Goal: Task Accomplishment & Management: Manage account settings

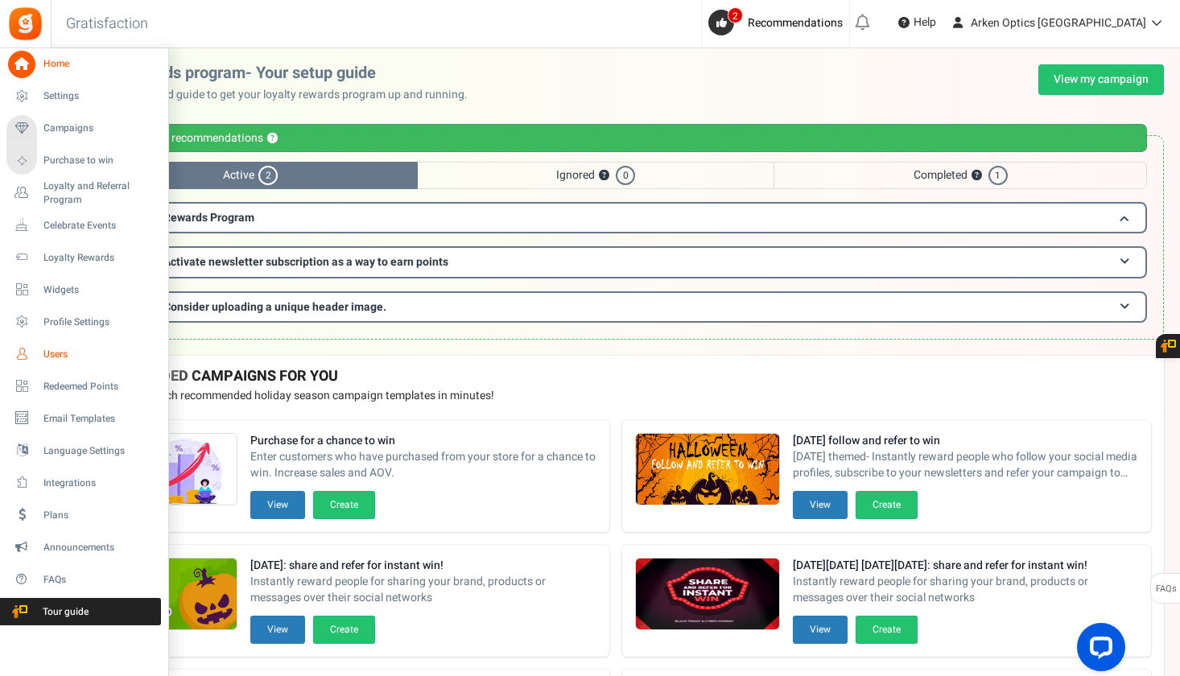
click at [12, 353] on icon at bounding box center [21, 354] width 27 height 27
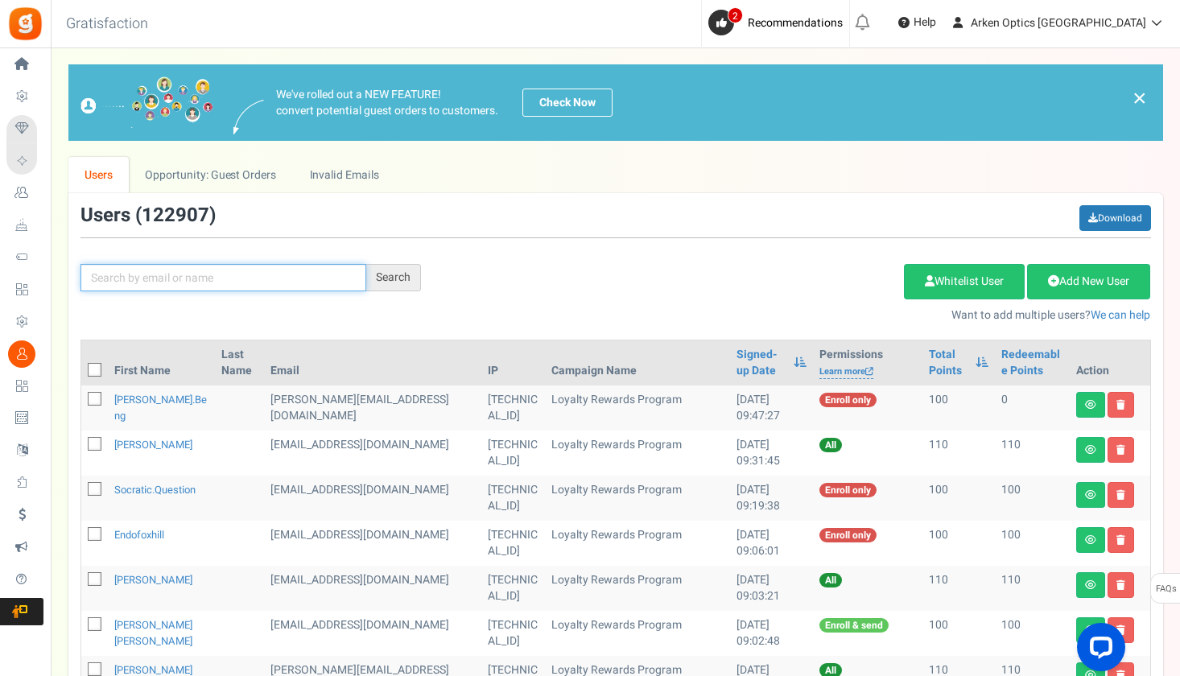
click at [300, 273] on input "text" at bounding box center [224, 277] width 286 height 27
paste input "[EMAIL_ADDRESS][DOMAIN_NAME]"
type input "[EMAIL_ADDRESS][DOMAIN_NAME]"
click at [413, 278] on div "Search" at bounding box center [393, 277] width 55 height 27
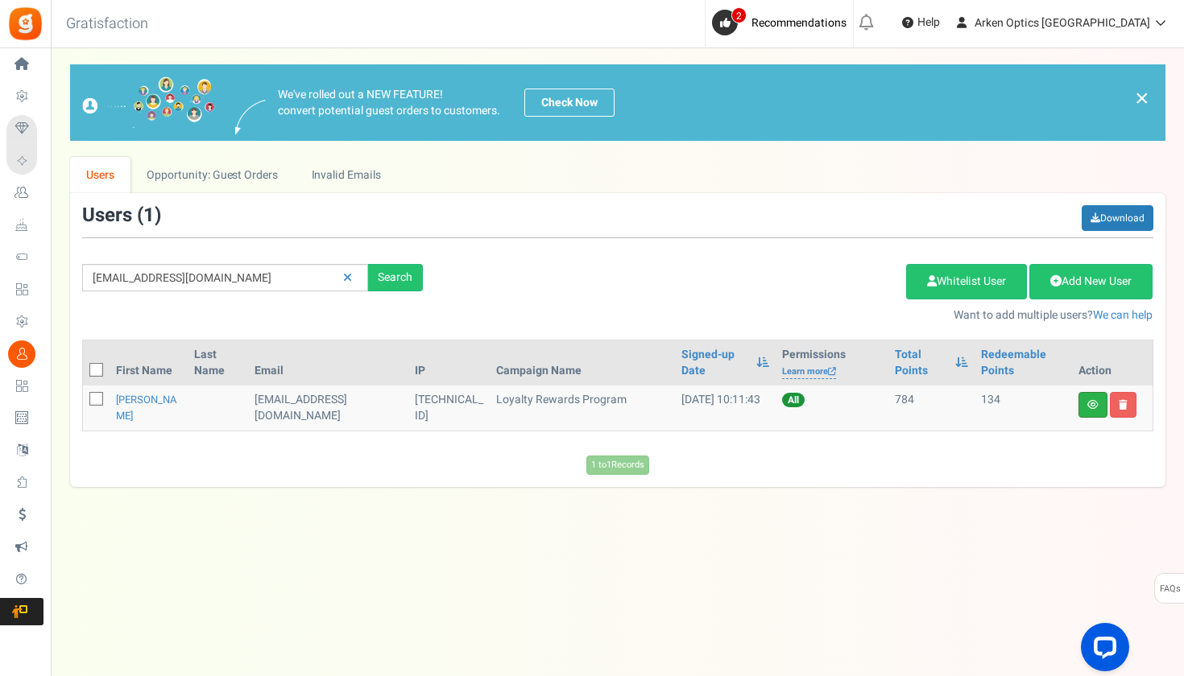
click at [1083, 405] on link at bounding box center [1092, 405] width 29 height 26
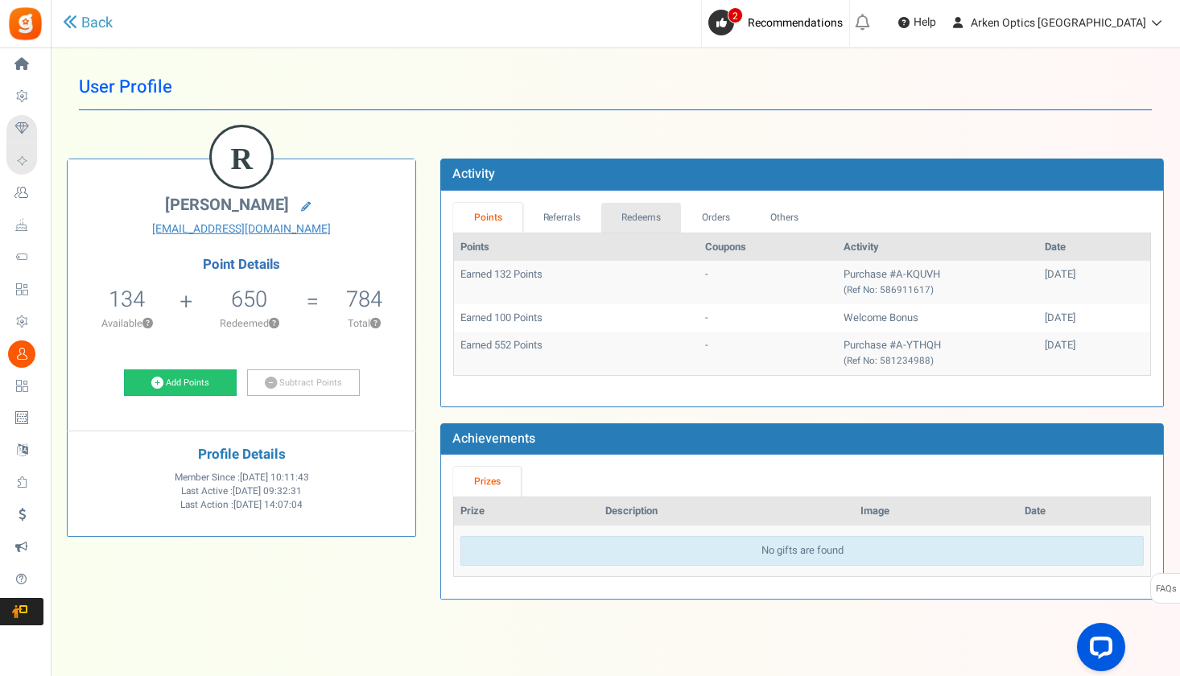
click at [668, 225] on link "Redeems" at bounding box center [642, 218] width 81 height 30
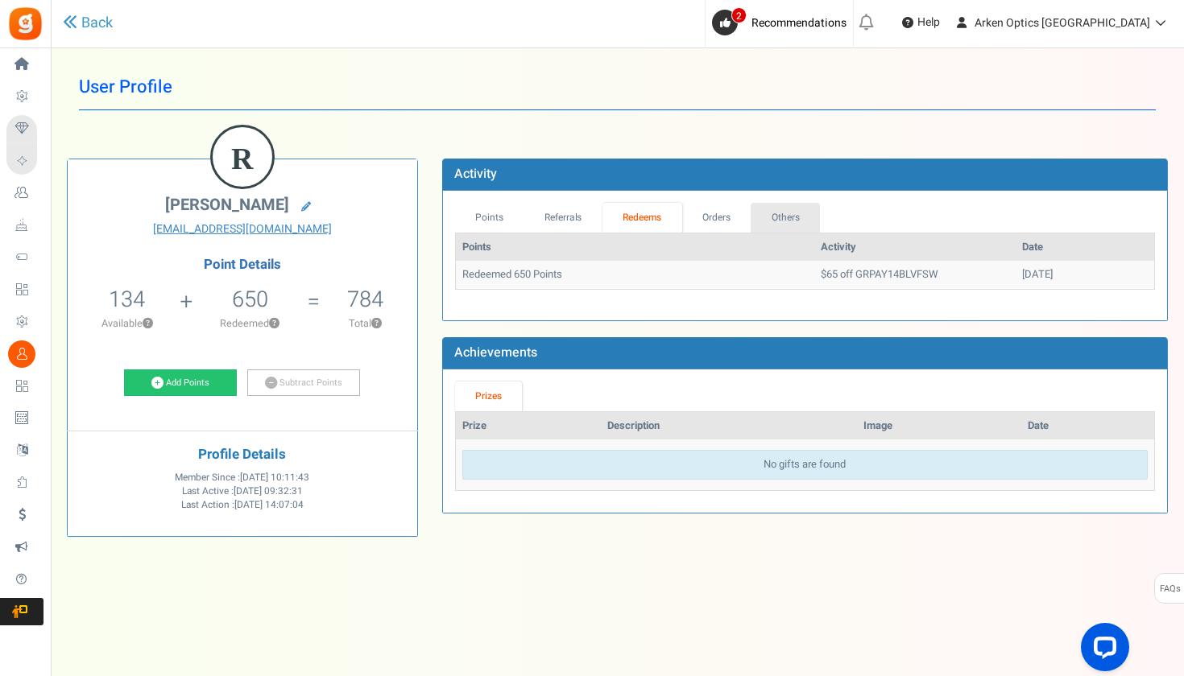
click at [796, 211] on link "Others" at bounding box center [784, 218] width 69 height 30
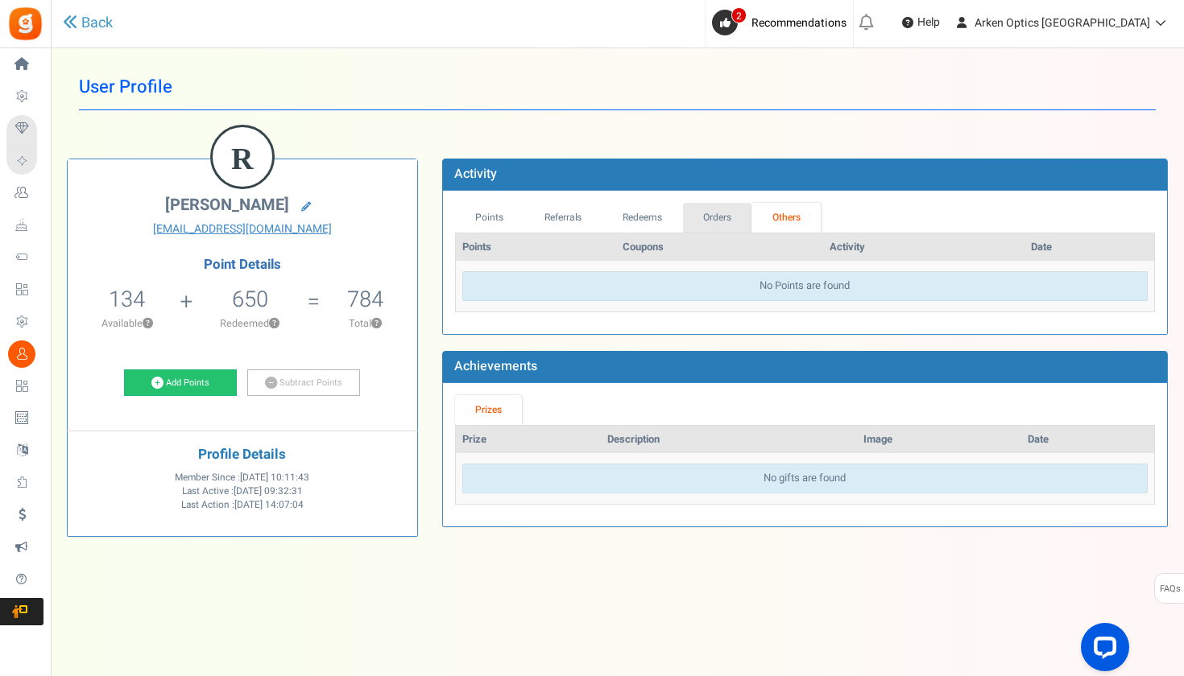
click at [740, 229] on link "Orders" at bounding box center [717, 218] width 69 height 30
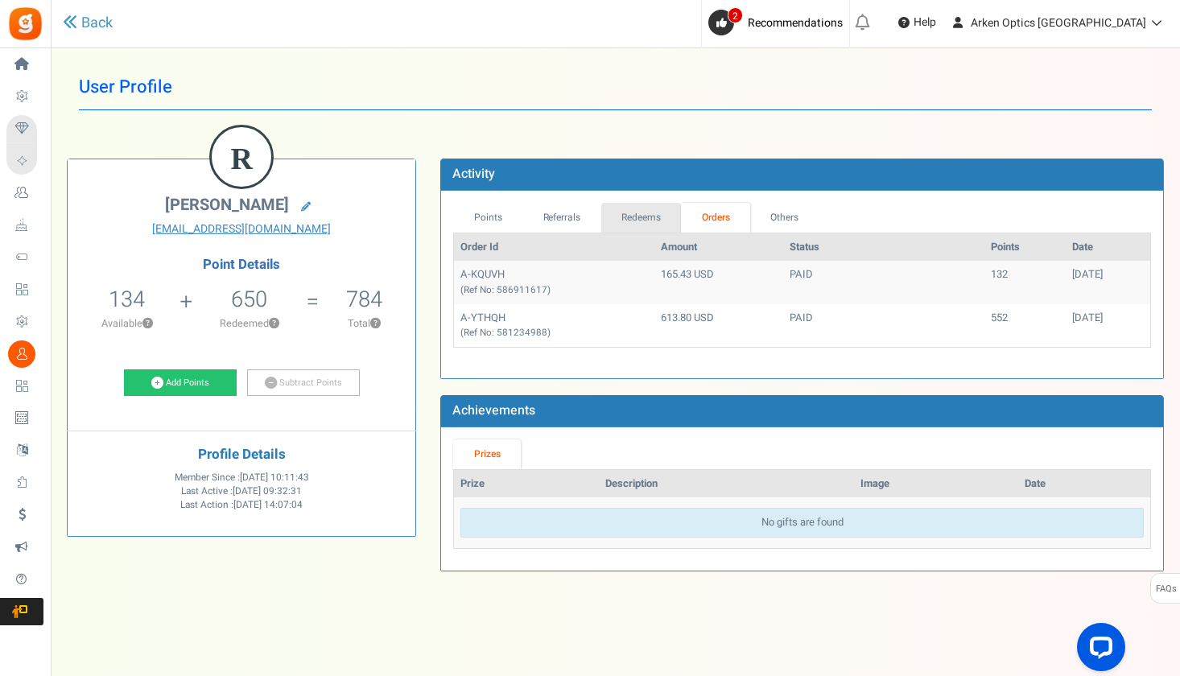
click at [652, 216] on link "Redeems" at bounding box center [642, 218] width 81 height 30
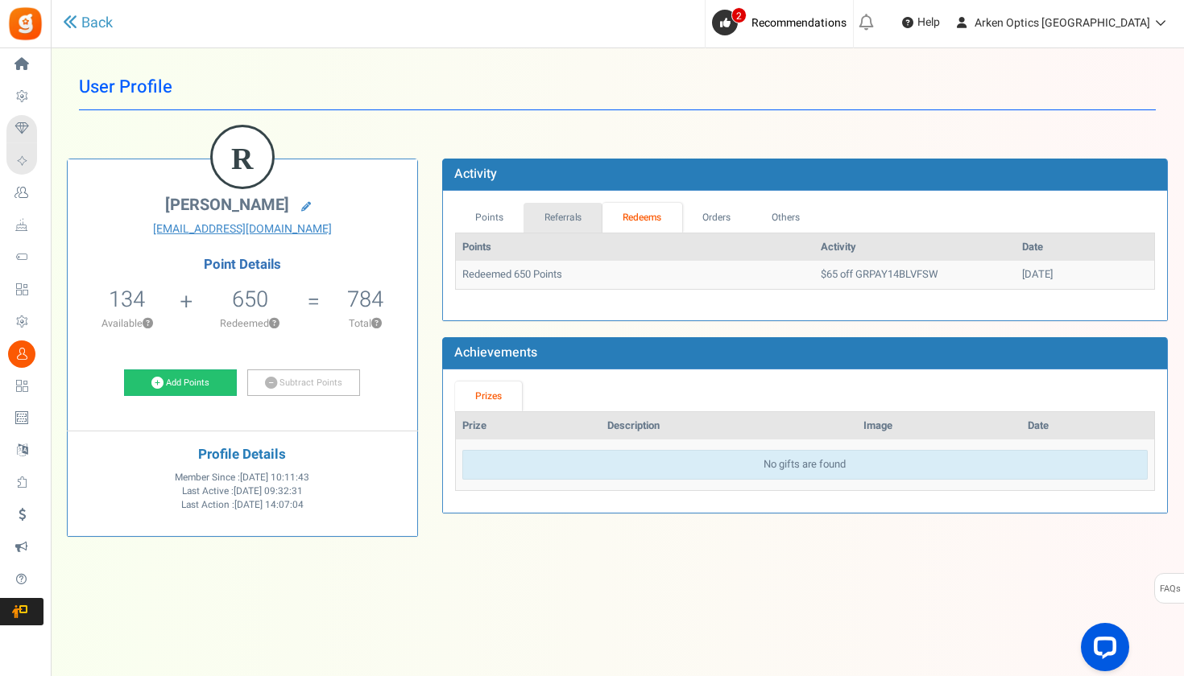
click at [573, 215] on link "Referrals" at bounding box center [562, 218] width 79 height 30
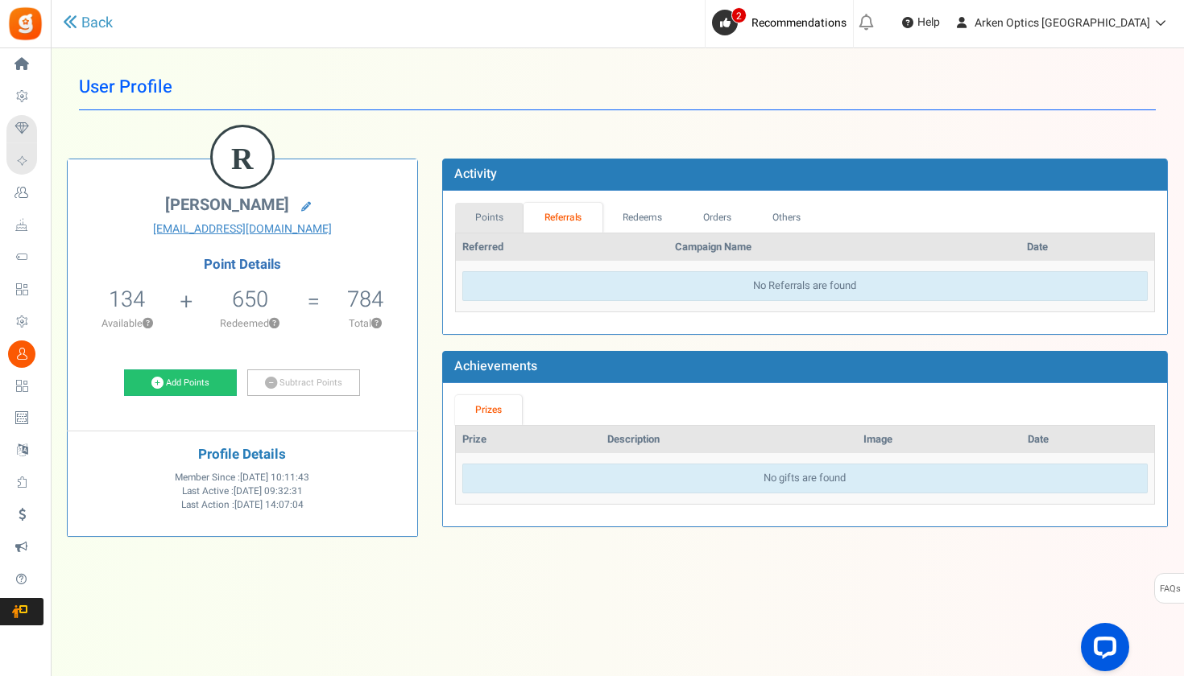
click at [479, 213] on link "Points" at bounding box center [489, 218] width 69 height 30
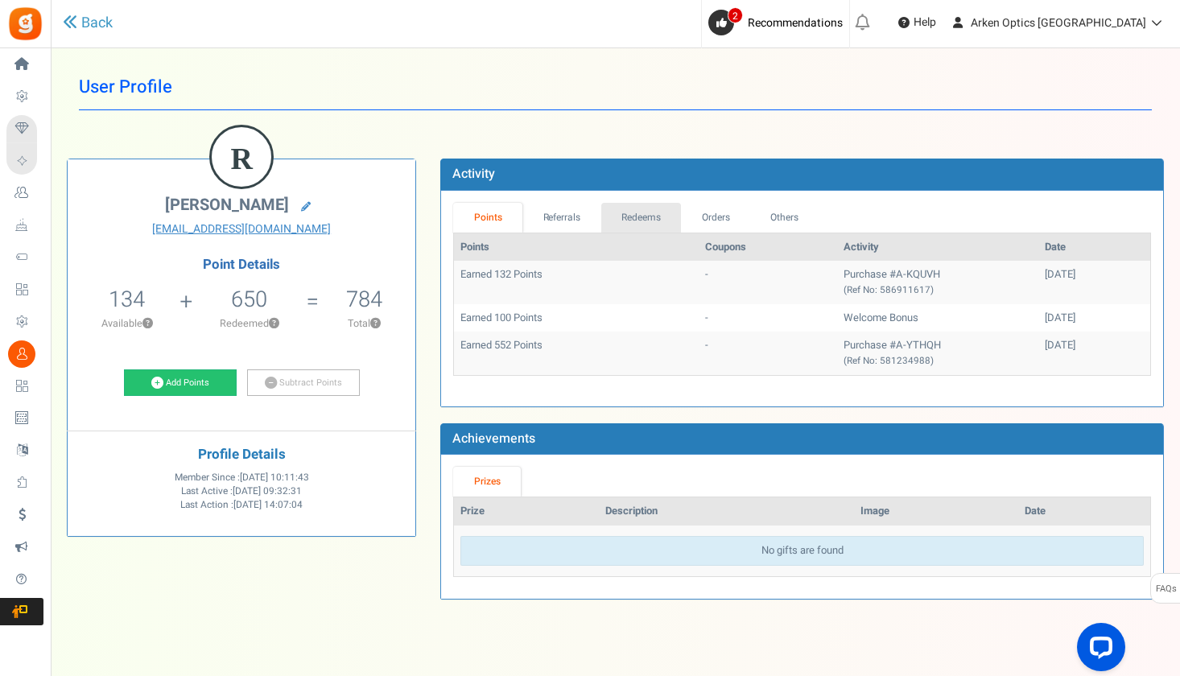
click at [647, 205] on link "Redeems" at bounding box center [642, 218] width 81 height 30
